Goal: Task Accomplishment & Management: Manage account settings

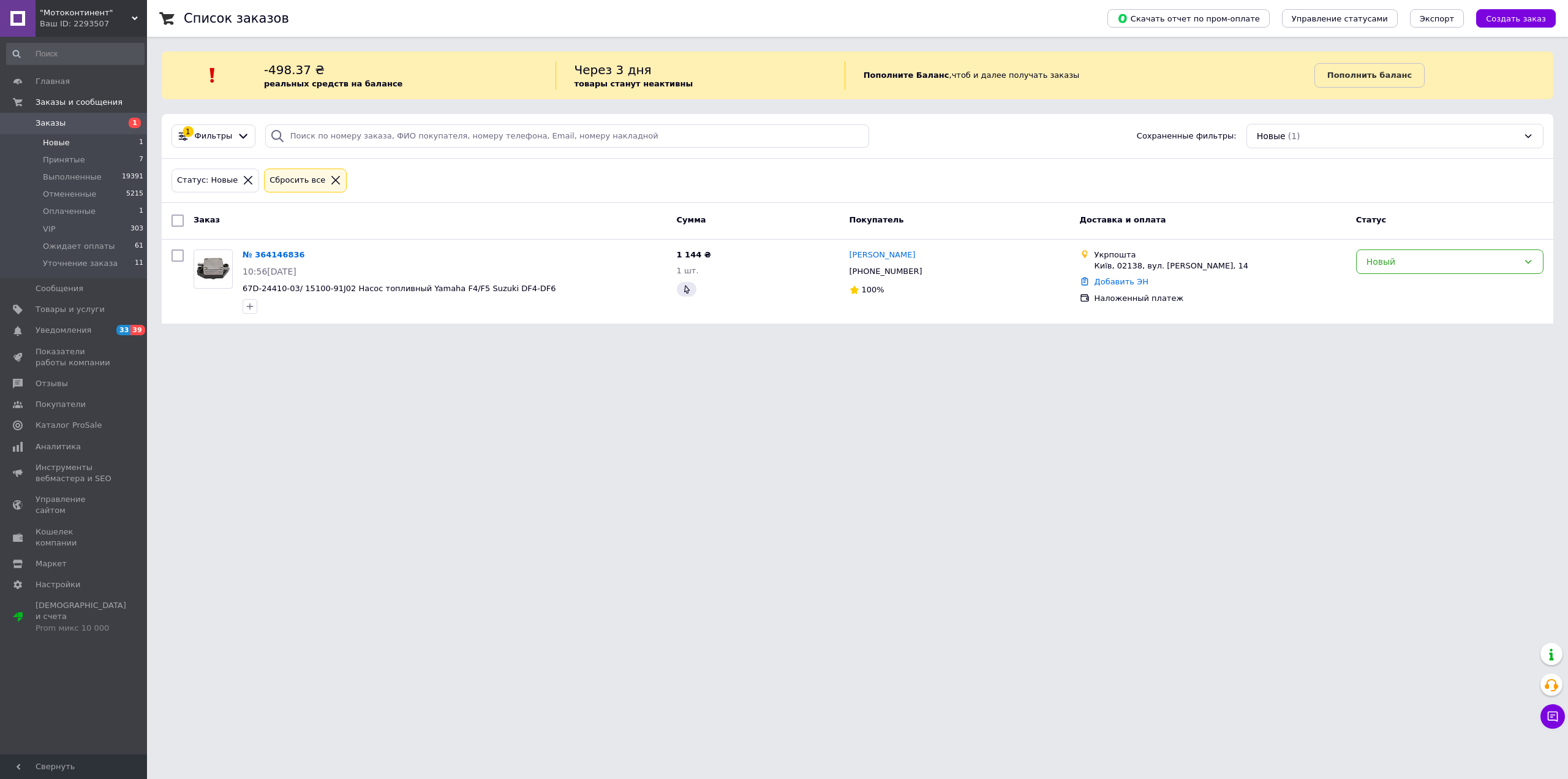
click at [61, 145] on span "Новые" at bounding box center [56, 142] width 27 height 11
click at [71, 166] on li "Принятые 7" at bounding box center [75, 160] width 151 height 17
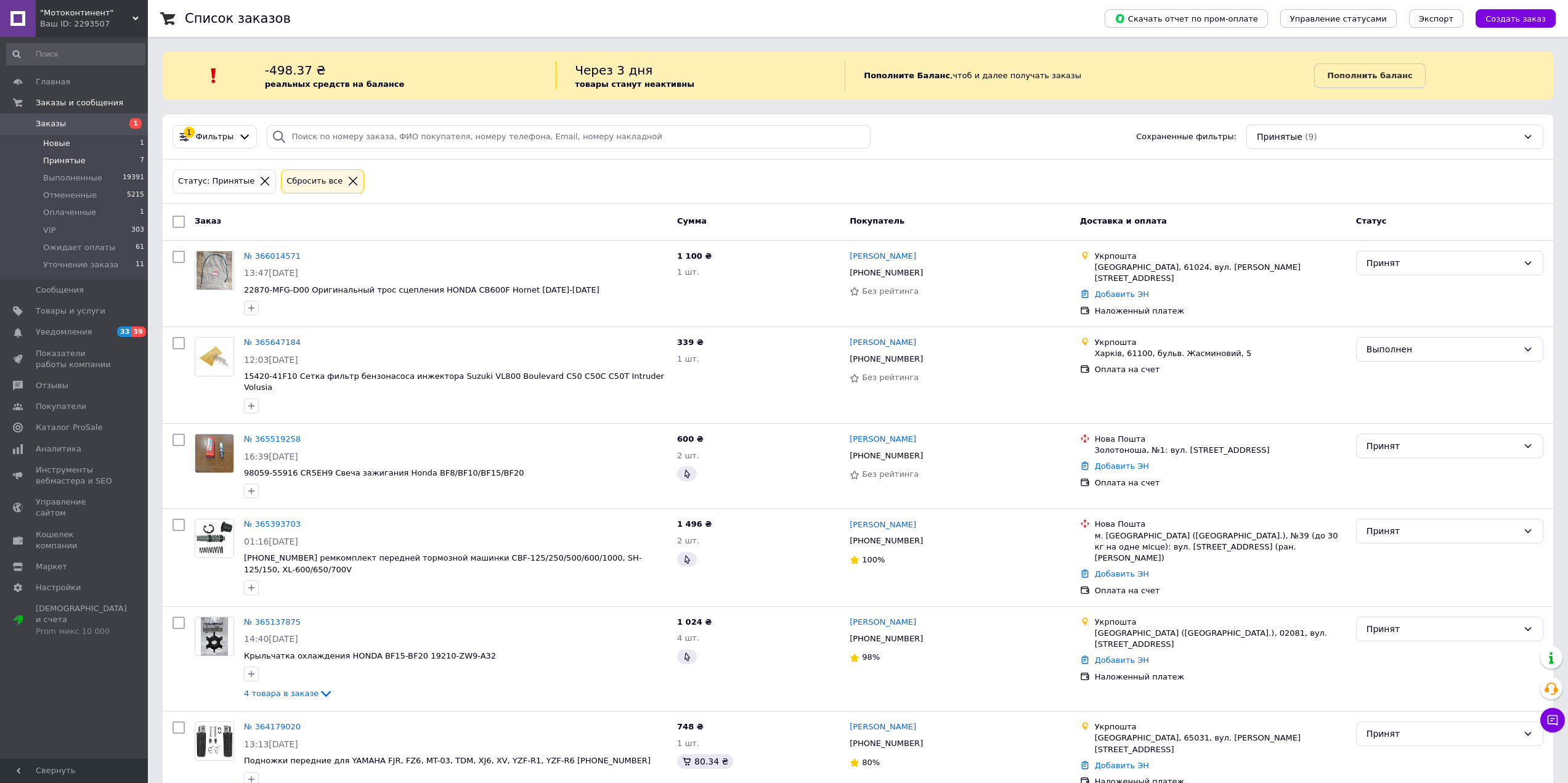
click at [68, 147] on li "Новые 1" at bounding box center [76, 143] width 152 height 17
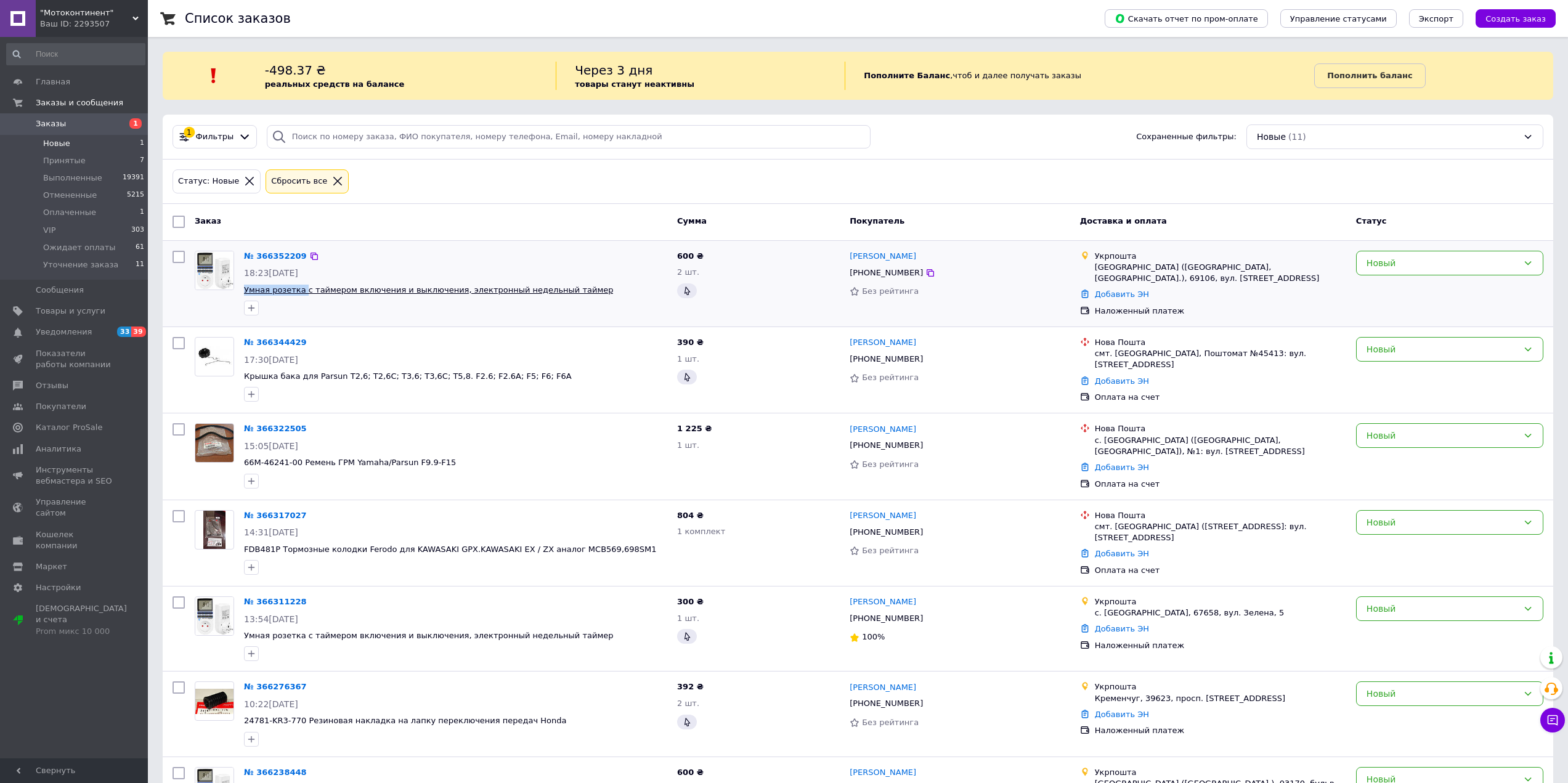
drag, startPoint x: 240, startPoint y: 289, endPoint x: 300, endPoint y: 289, distance: 60.0
click at [300, 289] on div "№ 366352209 18:23[DATE] Умная розетка с таймером включения и выключения, электр…" at bounding box center [456, 282] width 433 height 75
copy span "Умная розетка"
click at [90, 313] on span "Товары и услуги" at bounding box center [71, 310] width 70 height 11
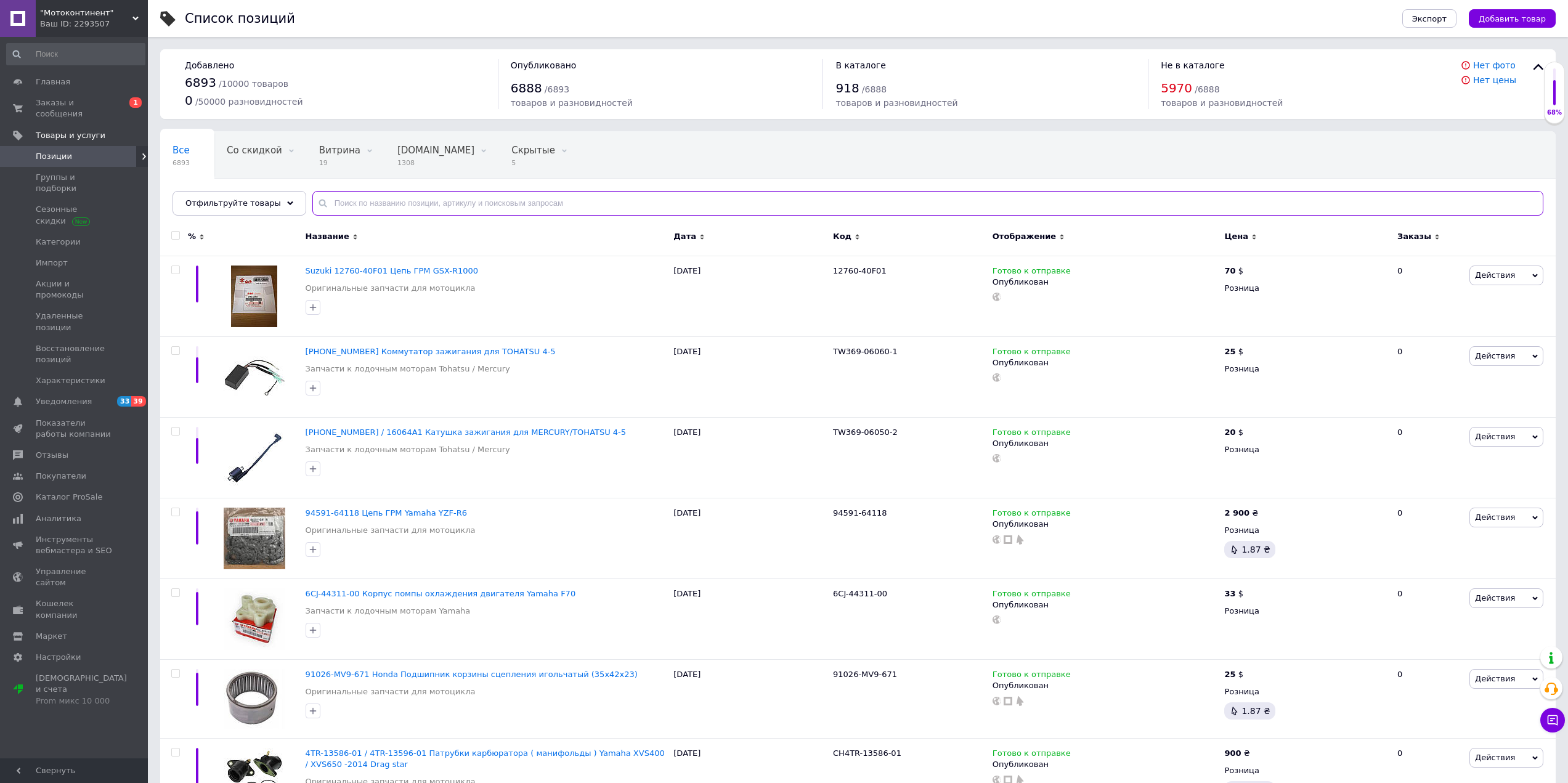
paste input "Умная розетка"
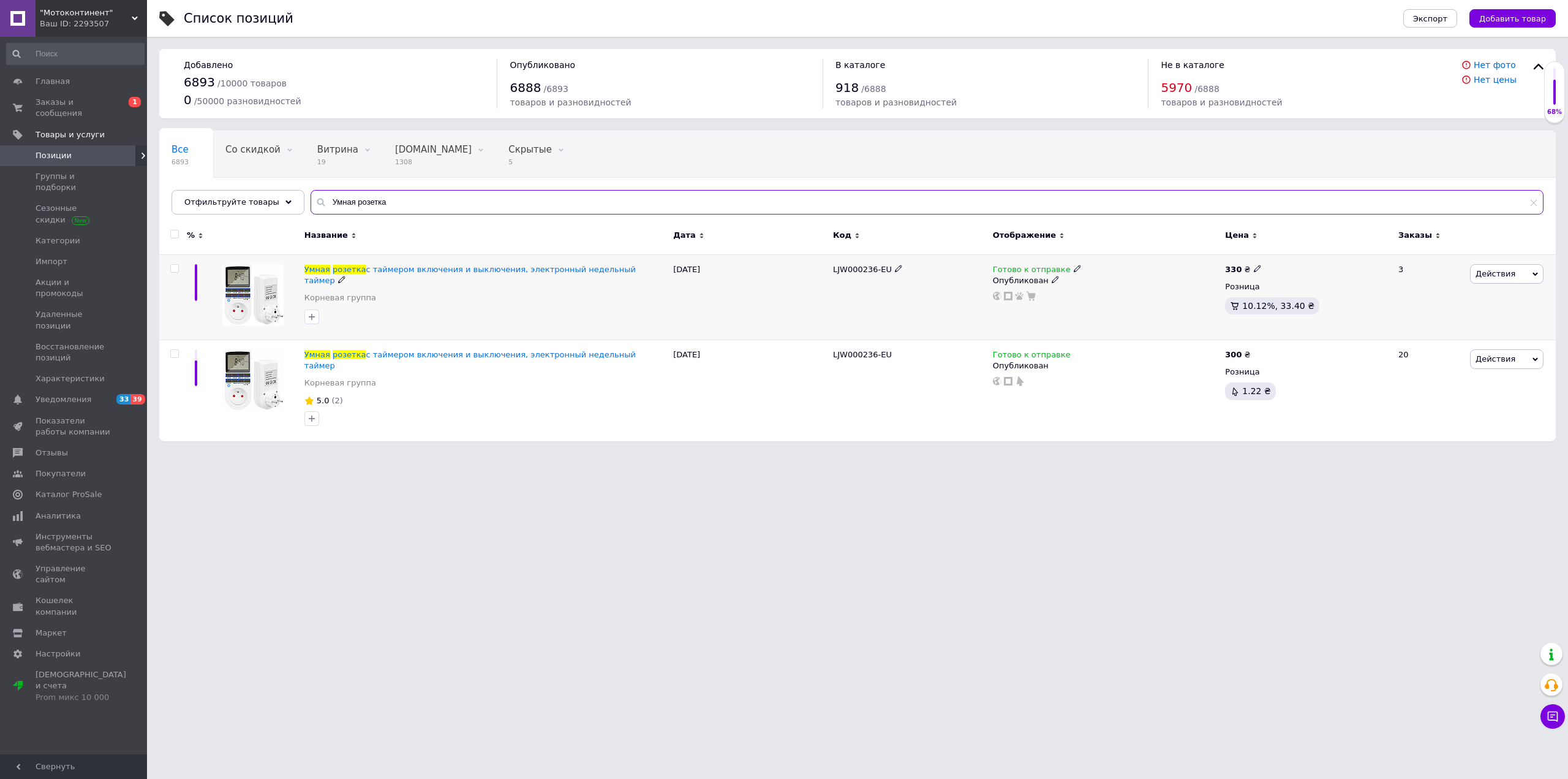
type input "Умная розетка"
click at [1074, 270] on icon at bounding box center [1077, 268] width 7 height 7
click at [1104, 298] on li "Нет в наличии" at bounding box center [1141, 295] width 116 height 17
click at [1074, 350] on icon at bounding box center [1077, 353] width 7 height 7
click at [1098, 372] on li "Нет в наличии" at bounding box center [1141, 380] width 116 height 17
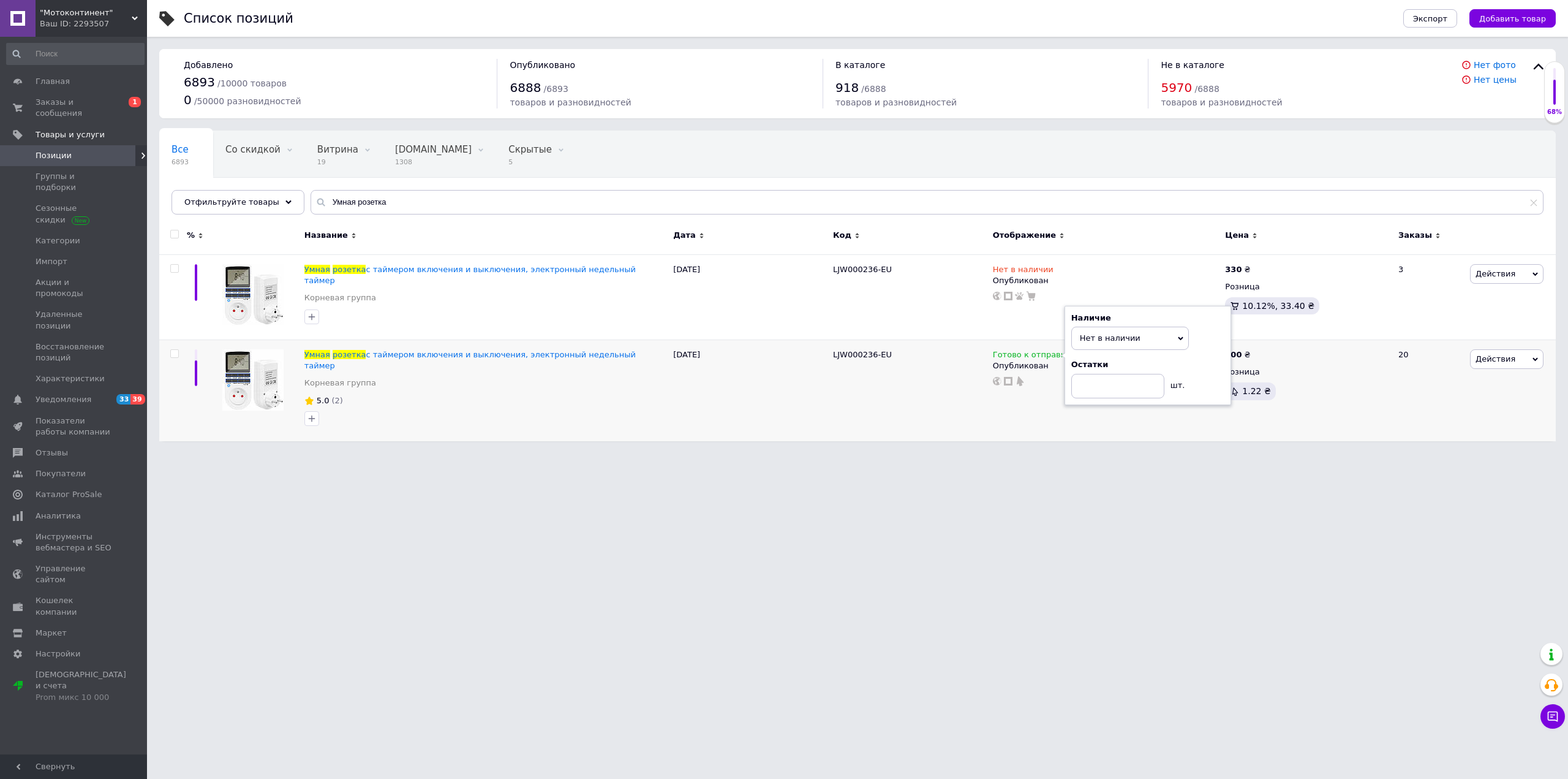
click at [974, 450] on html ""Мотоконтинент" Ваш ID: 2293507 Сайт "Мотоконтинент" Кабинет покупателя Провери…" at bounding box center [784, 226] width 1568 height 454
